Goal: Check status: Check status

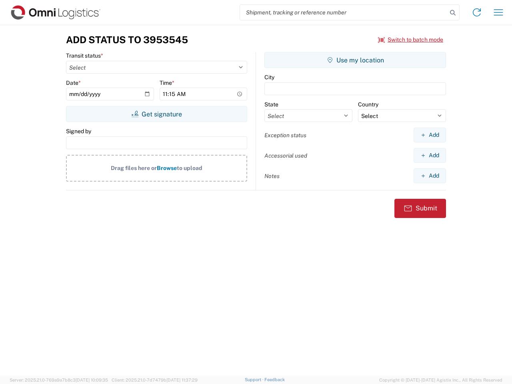
click at [344, 12] on input "search" at bounding box center [343, 12] width 207 height 15
click at [453, 13] on icon at bounding box center [452, 12] width 11 height 11
click at [477, 12] on icon at bounding box center [476, 12] width 13 height 13
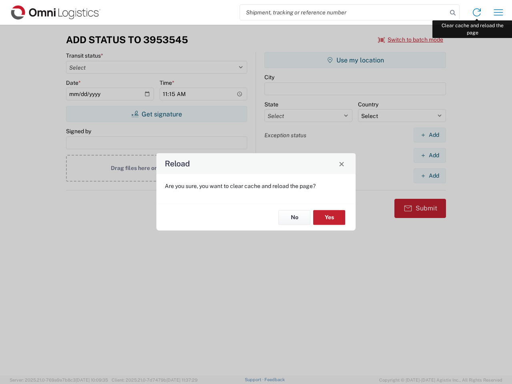
click at [498, 12] on div "Reload Are you sure, you want to clear cache and reload the page? No Yes" at bounding box center [256, 192] width 512 height 384
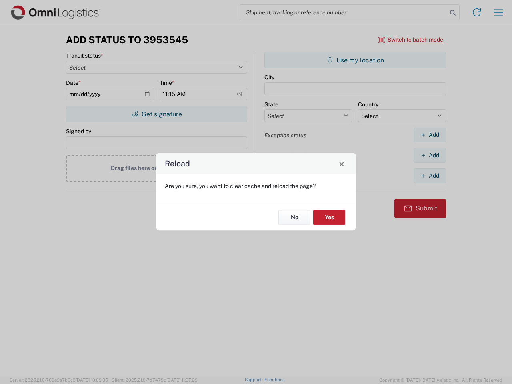
click at [411, 40] on div "Reload Are you sure, you want to clear cache and reload the page? No Yes" at bounding box center [256, 192] width 512 height 384
click at [156, 114] on div "Reload Are you sure, you want to clear cache and reload the page? No Yes" at bounding box center [256, 192] width 512 height 384
click at [355, 60] on div "Reload Are you sure, you want to clear cache and reload the page? No Yes" at bounding box center [256, 192] width 512 height 384
click at [430, 135] on div "Reload Are you sure, you want to clear cache and reload the page? No Yes" at bounding box center [256, 192] width 512 height 384
click at [430, 155] on div "Reload Are you sure, you want to clear cache and reload the page? No Yes" at bounding box center [256, 192] width 512 height 384
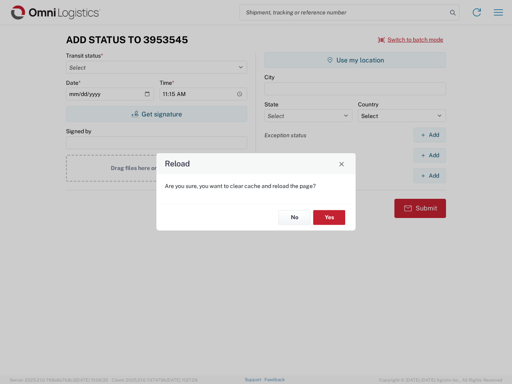
click at [430, 176] on div "Reload Are you sure, you want to clear cache and reload the page? No Yes" at bounding box center [256, 192] width 512 height 384
